Goal: Task Accomplishment & Management: Use online tool/utility

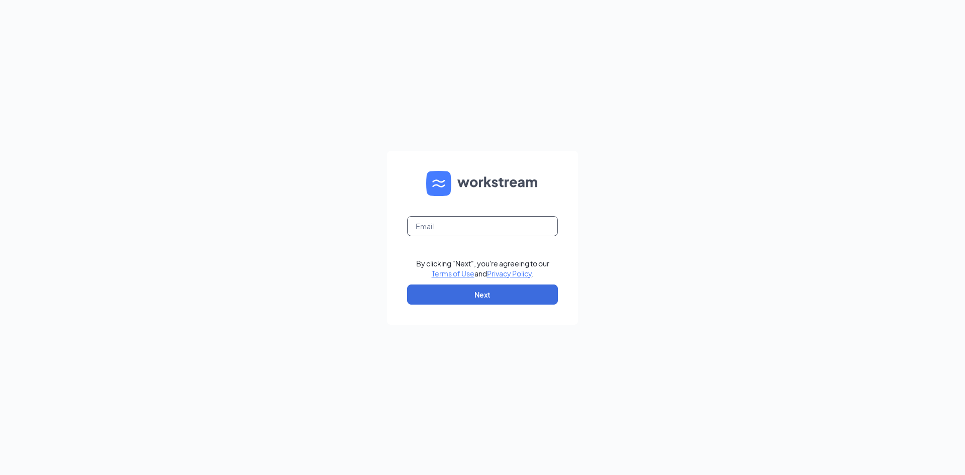
click at [436, 219] on input "text" at bounding box center [482, 226] width 151 height 20
type input "c"
type input "wintergarden.ocoee.cfa.hr@gmail.com"
click at [471, 294] on button "Next" at bounding box center [482, 294] width 151 height 20
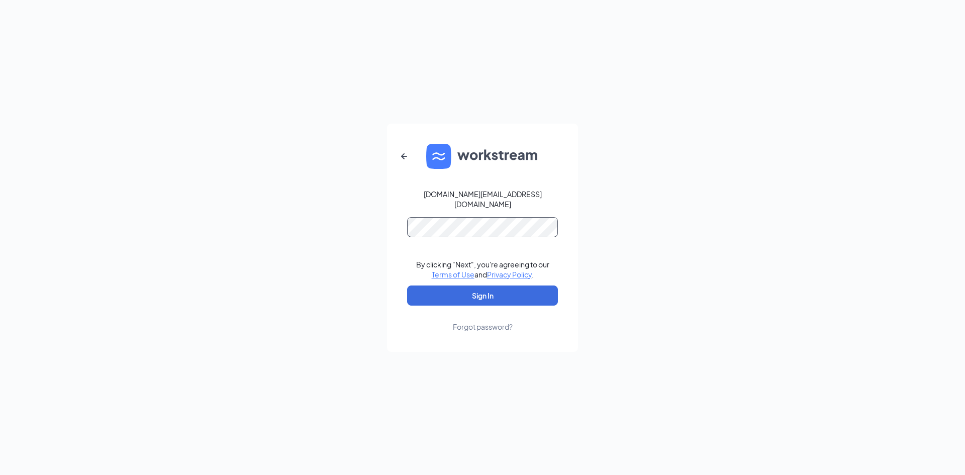
click at [407, 285] on button "Sign In" at bounding box center [482, 295] width 151 height 20
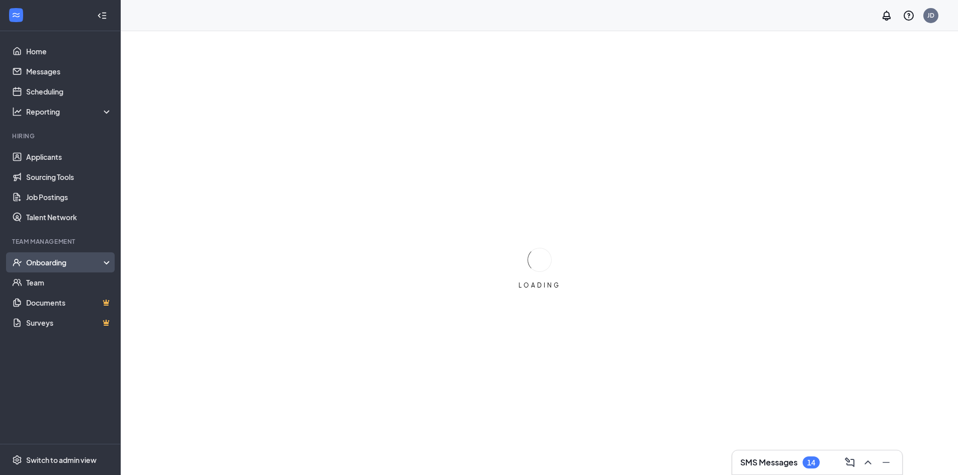
click at [102, 259] on div "Onboarding" at bounding box center [64, 262] width 77 height 10
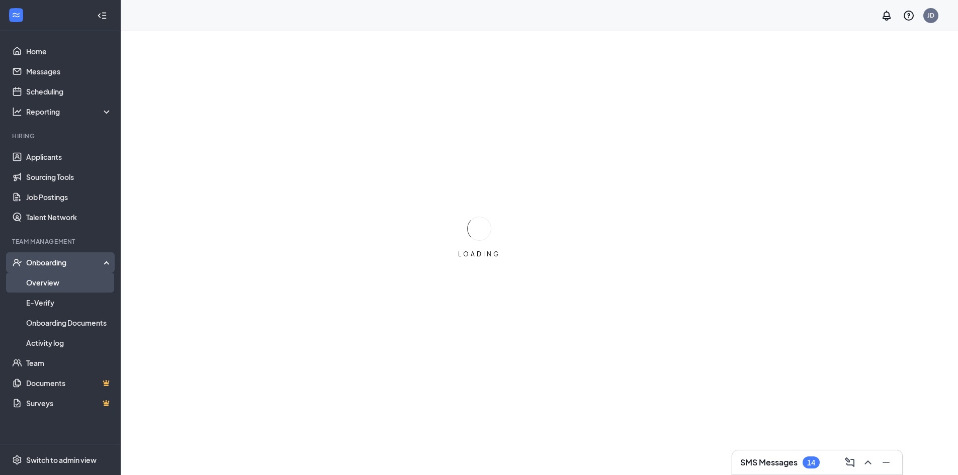
click at [65, 282] on link "Overview" at bounding box center [69, 282] width 86 height 20
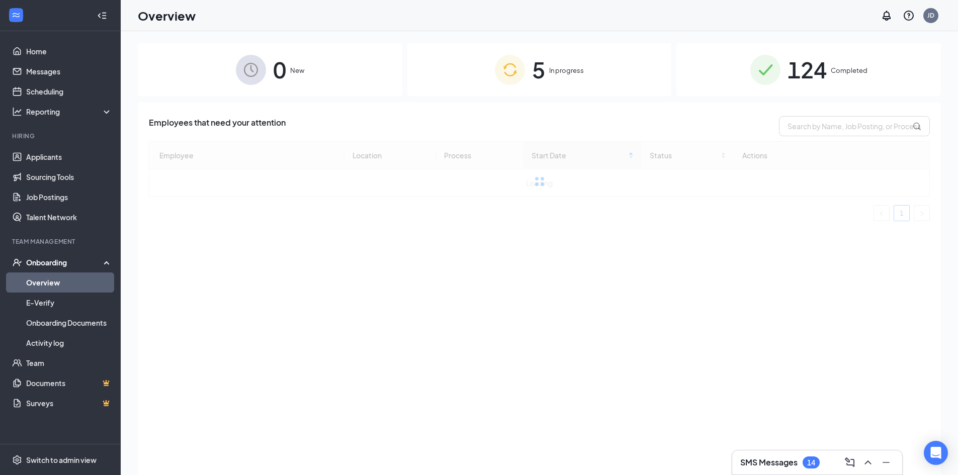
click at [545, 72] on div "5 In progress" at bounding box center [539, 69] width 264 height 53
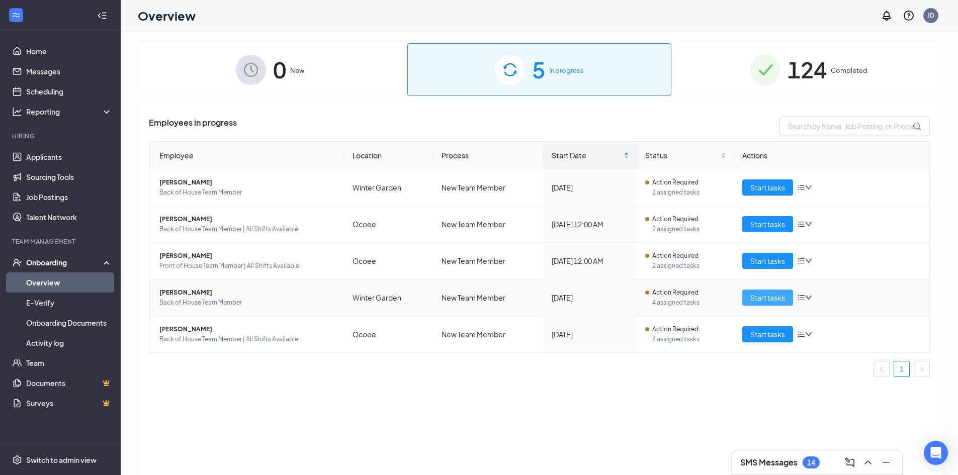
click at [762, 299] on span "Start tasks" at bounding box center [767, 297] width 35 height 11
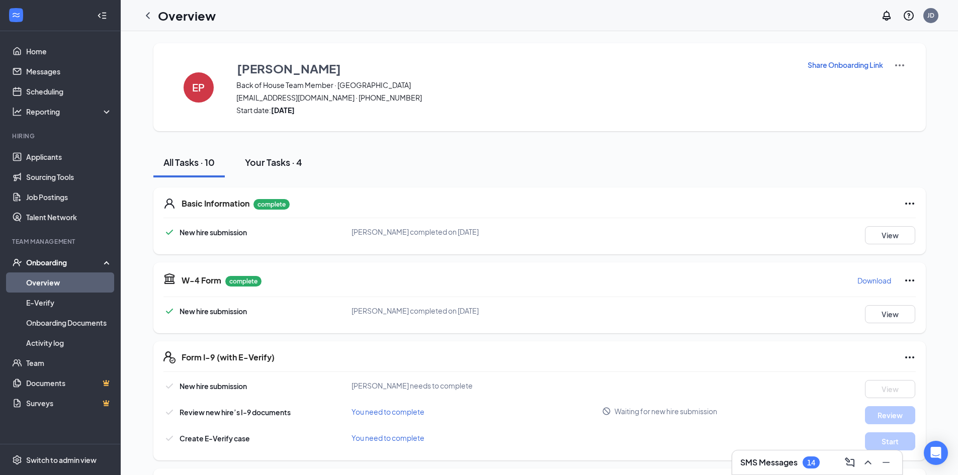
click at [266, 159] on div "Your Tasks · 4" at bounding box center [273, 162] width 57 height 13
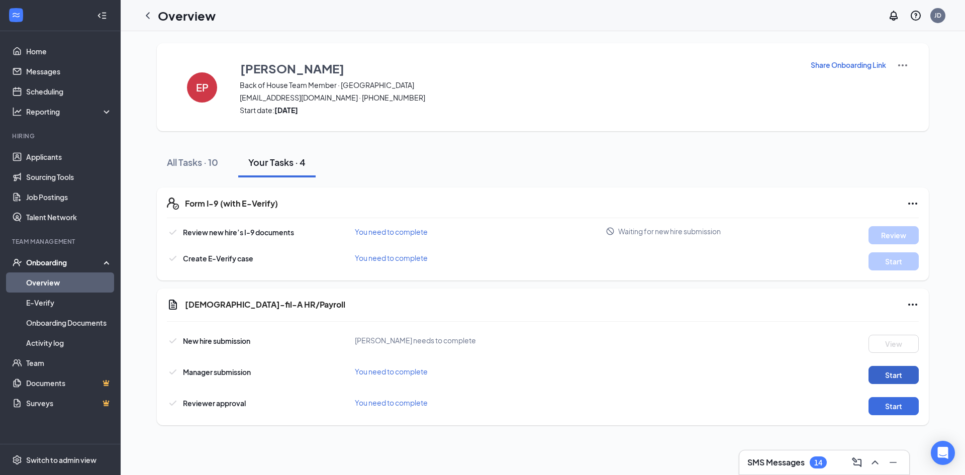
click at [892, 373] on button "Start" at bounding box center [894, 375] width 50 height 18
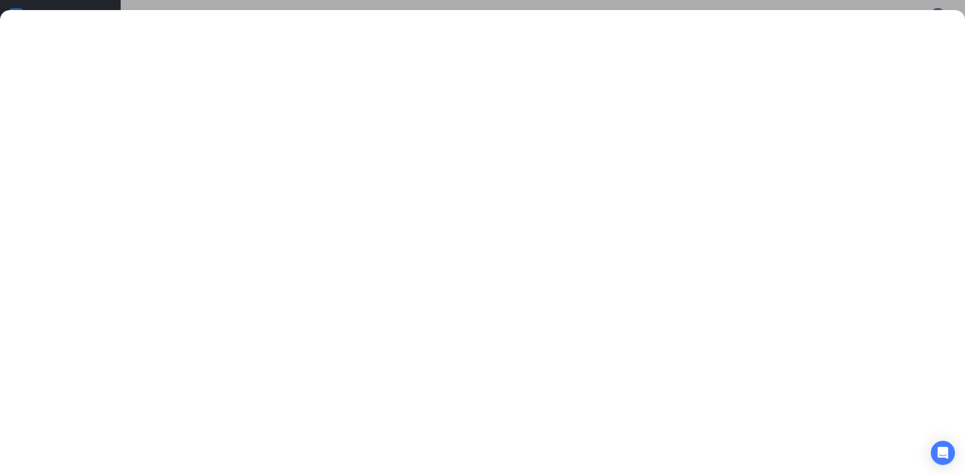
click at [250, 4] on div at bounding box center [482, 237] width 965 height 475
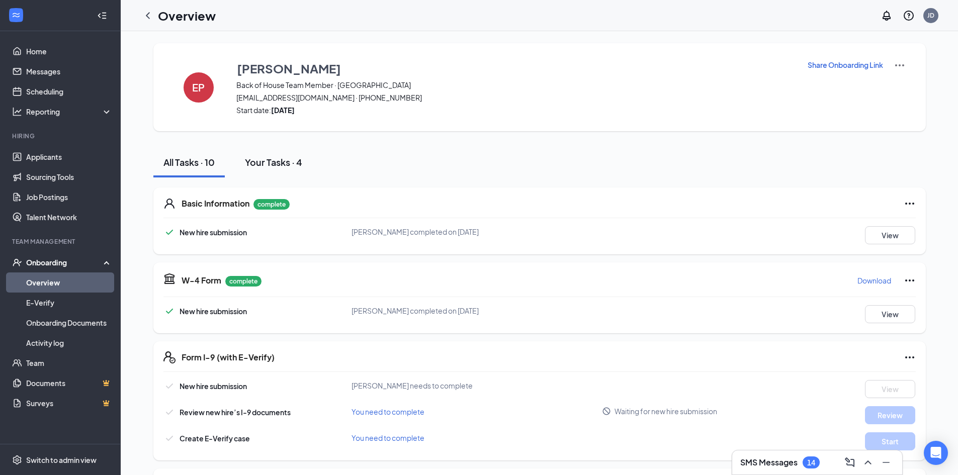
click at [272, 164] on div "Your Tasks · 4" at bounding box center [273, 162] width 57 height 13
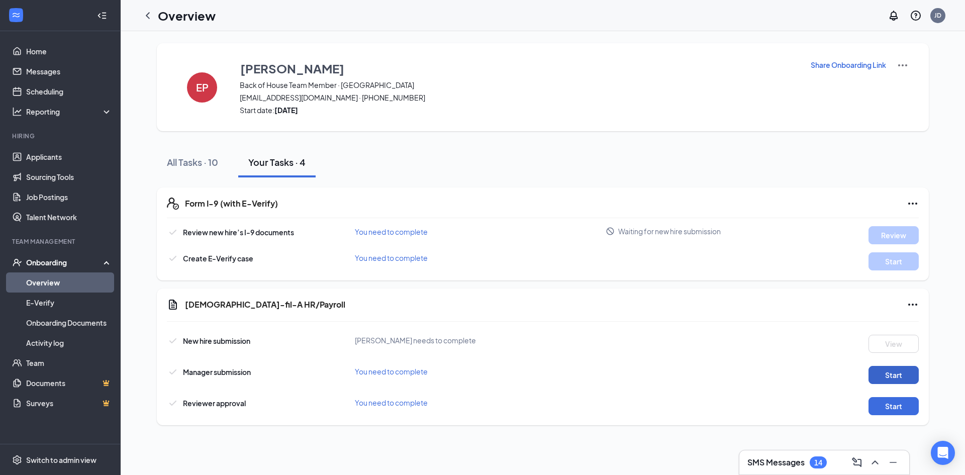
click at [889, 370] on button "Start" at bounding box center [894, 375] width 50 height 18
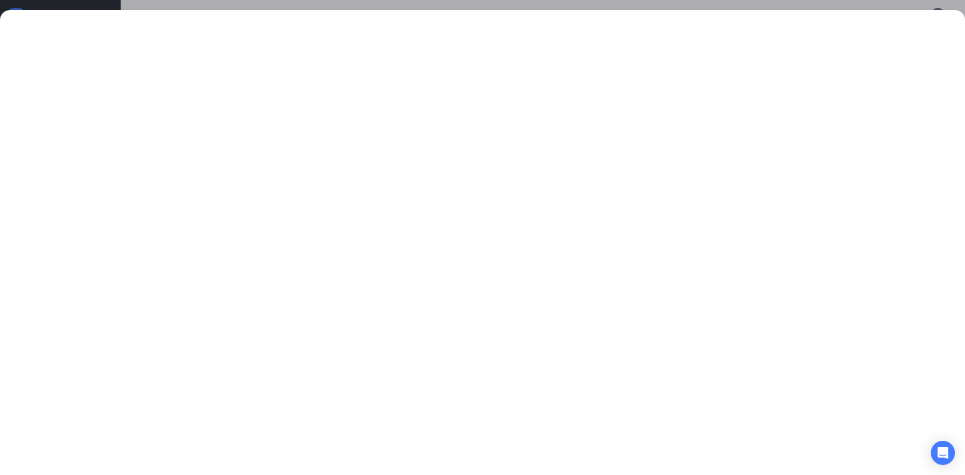
click at [122, 7] on div at bounding box center [482, 237] width 965 height 475
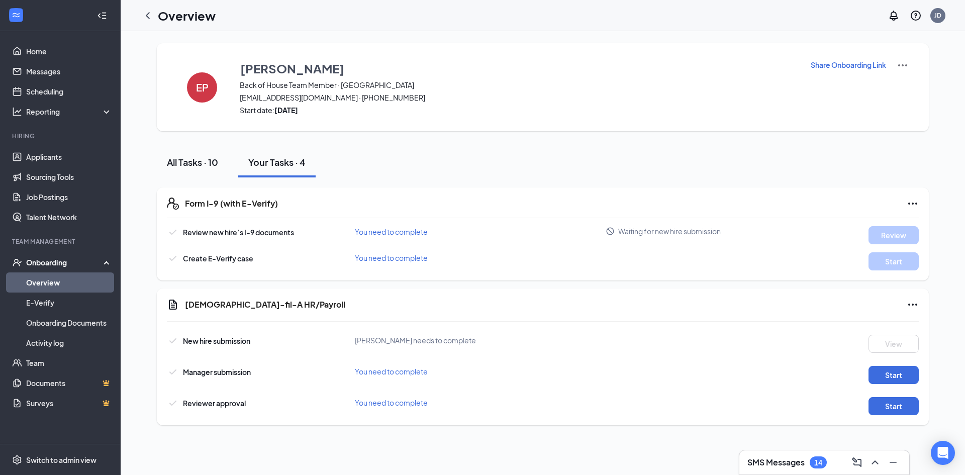
click at [212, 163] on div "All Tasks · 10" at bounding box center [192, 162] width 51 height 13
